Goal: Information Seeking & Learning: Learn about a topic

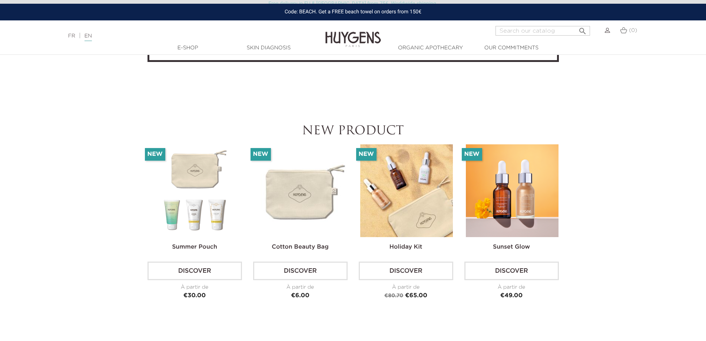
scroll to position [1829, 0]
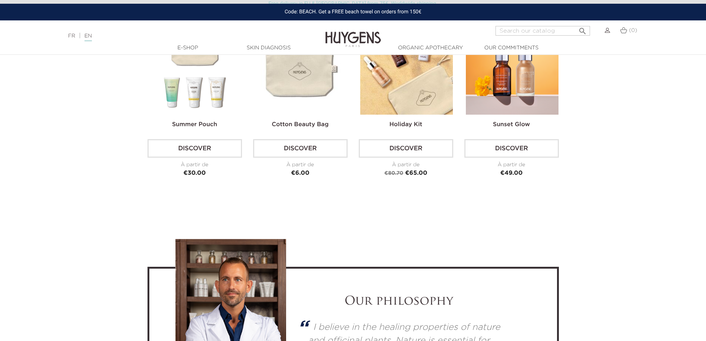
click at [296, 125] on link "Cotton Beauty Bag" at bounding box center [300, 125] width 57 height 6
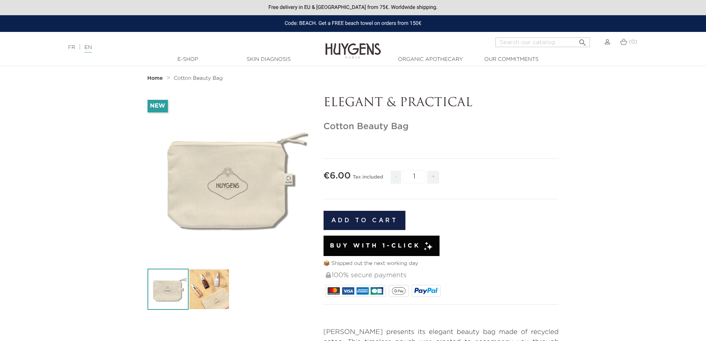
click at [356, 46] on img at bounding box center [353, 45] width 56 height 29
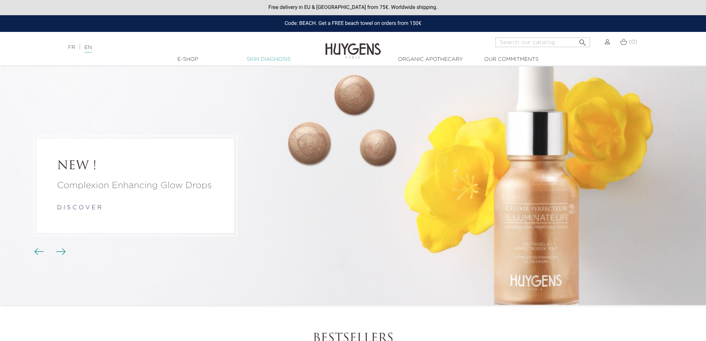
click at [274, 62] on link "Skin Diagnosis" at bounding box center [269, 60] width 74 height 8
click at [351, 52] on img at bounding box center [353, 45] width 56 height 29
